Goal: Task Accomplishment & Management: Use online tool/utility

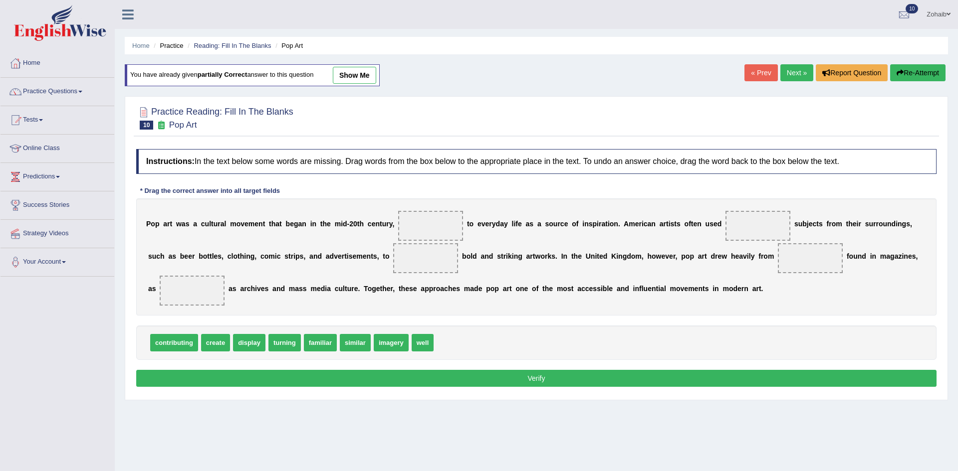
click at [217, 334] on span "create" at bounding box center [215, 342] width 29 height 17
click at [795, 76] on link "Next »" at bounding box center [796, 72] width 33 height 17
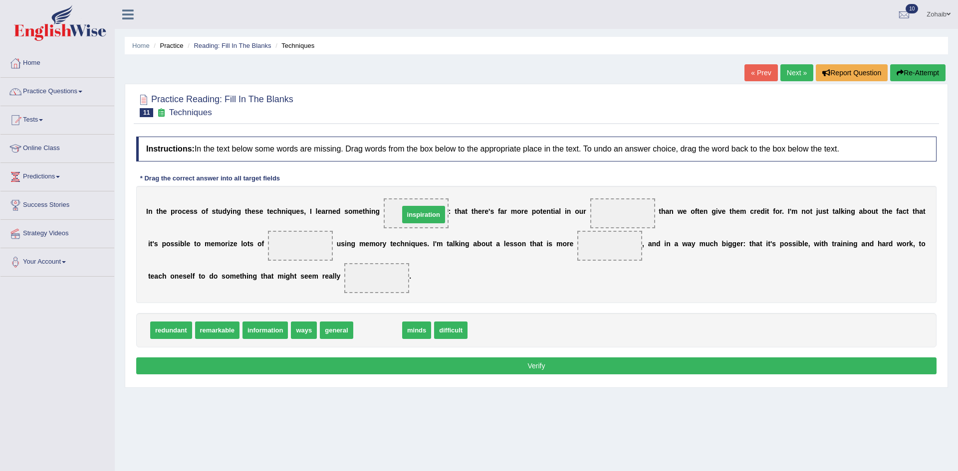
drag, startPoint x: 364, startPoint y: 331, endPoint x: 408, endPoint y: 215, distance: 124.1
click at [266, 324] on span "information" at bounding box center [265, 330] width 46 height 17
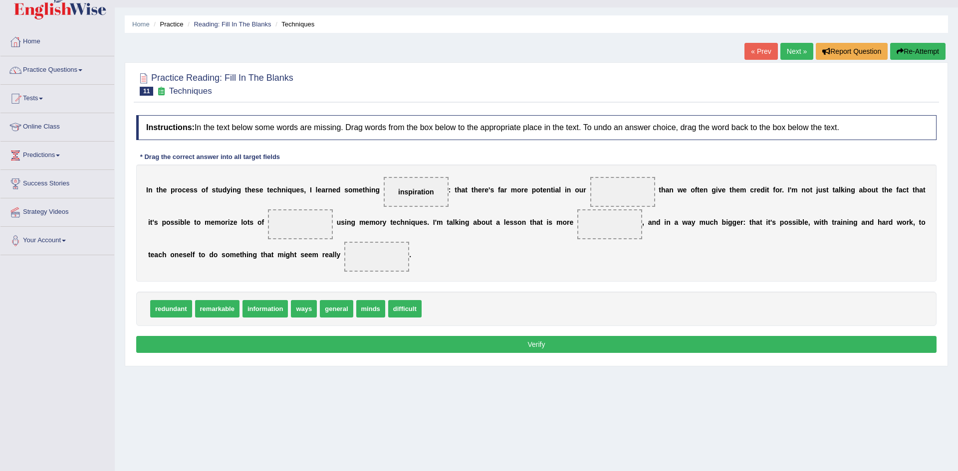
scroll to position [22, 0]
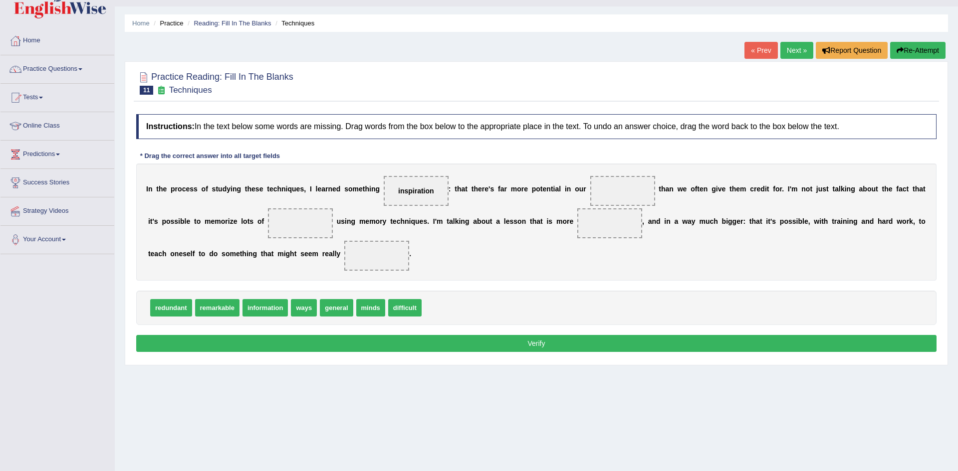
drag, startPoint x: 267, startPoint y: 304, endPoint x: 247, endPoint y: 253, distance: 54.9
click at [247, 299] on span "information" at bounding box center [265, 307] width 46 height 17
drag, startPoint x: 243, startPoint y: 302, endPoint x: 242, endPoint y: 210, distance: 91.8
click at [222, 310] on span "remarkable" at bounding box center [217, 307] width 44 height 17
drag, startPoint x: 356, startPoint y: 306, endPoint x: 532, endPoint y: 227, distance: 192.7
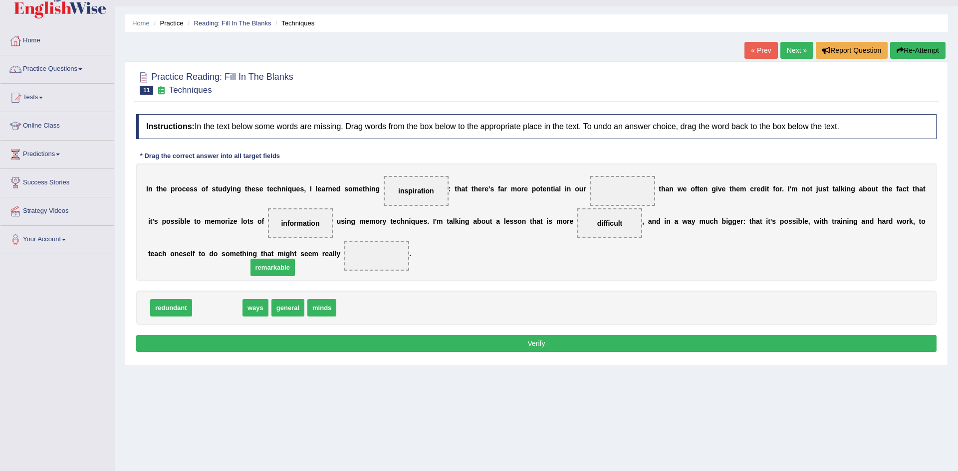
drag, startPoint x: 207, startPoint y: 313, endPoint x: 264, endPoint y: 273, distance: 69.8
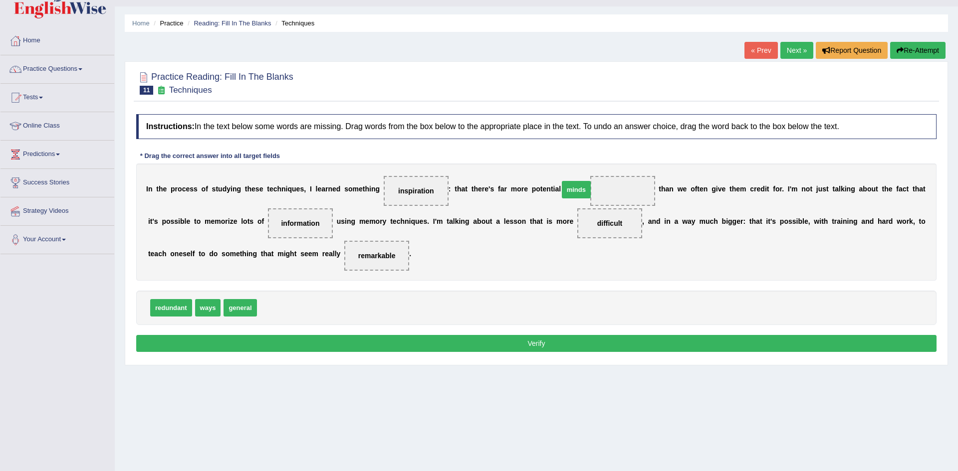
drag, startPoint x: 266, startPoint y: 311, endPoint x: 568, endPoint y: 193, distance: 324.1
click at [455, 344] on button "Verify" at bounding box center [536, 343] width 800 height 17
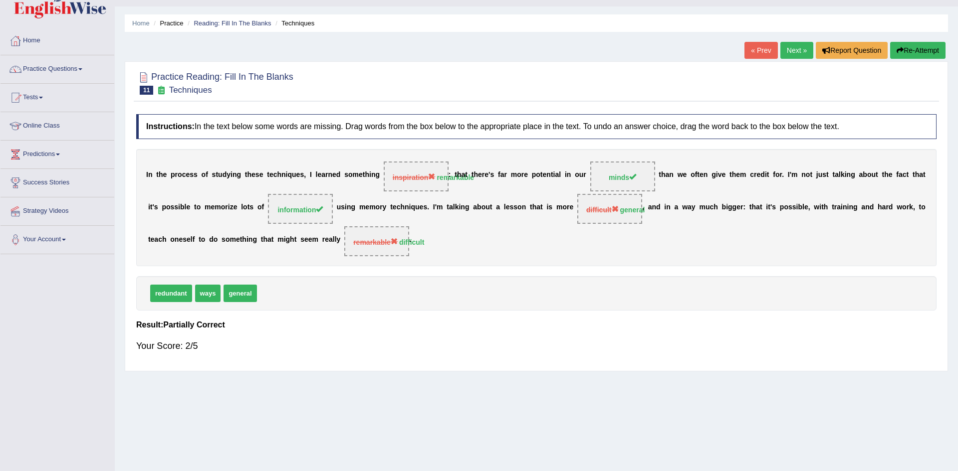
click at [678, 420] on div "Home Practice Reading: Fill In The Blanks Techniques « Prev Next » Report Quest…" at bounding box center [536, 227] width 843 height 499
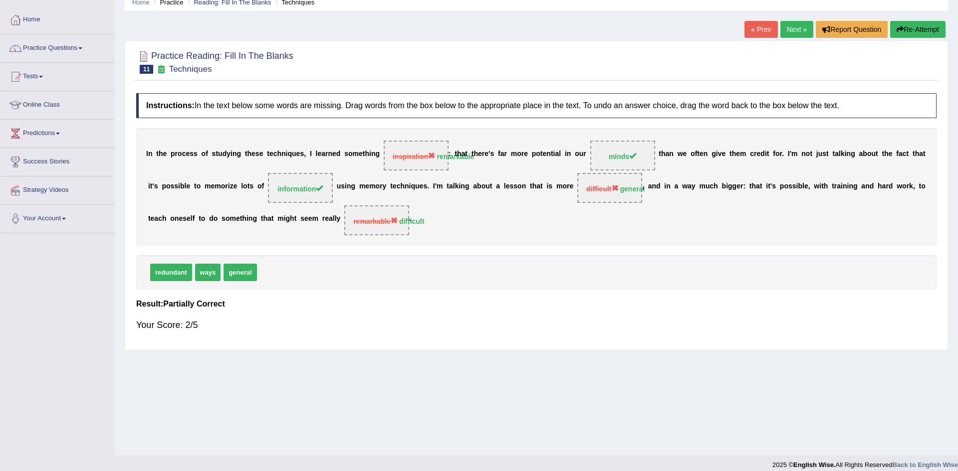
scroll to position [47, 0]
